Goal: Navigation & Orientation: Go to known website

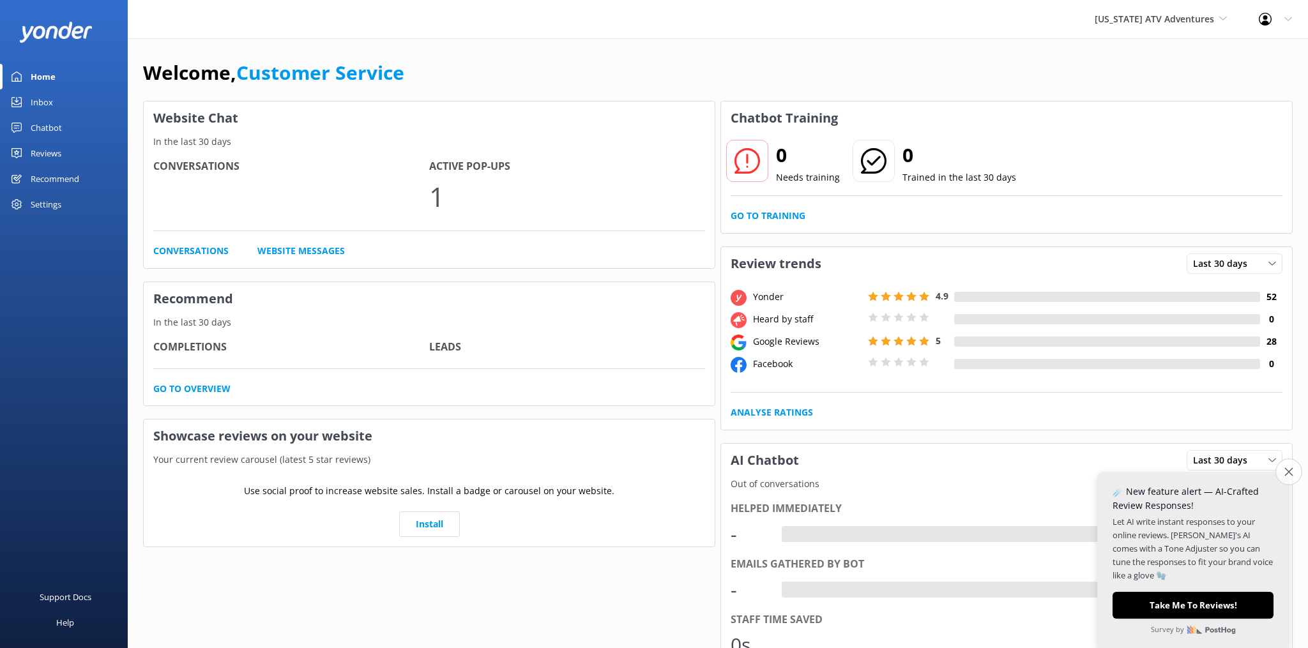
click at [1292, 471] on icon "Close survey" at bounding box center [1289, 472] width 8 height 8
